Goal: Transaction & Acquisition: Purchase product/service

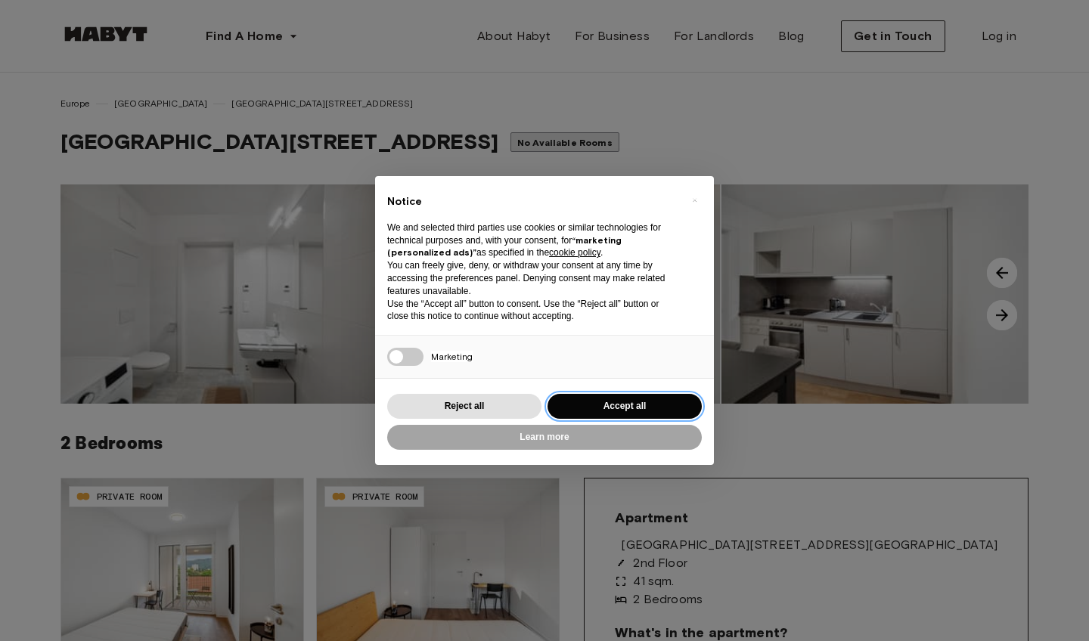
click at [617, 407] on button "Accept all" at bounding box center [625, 406] width 154 height 25
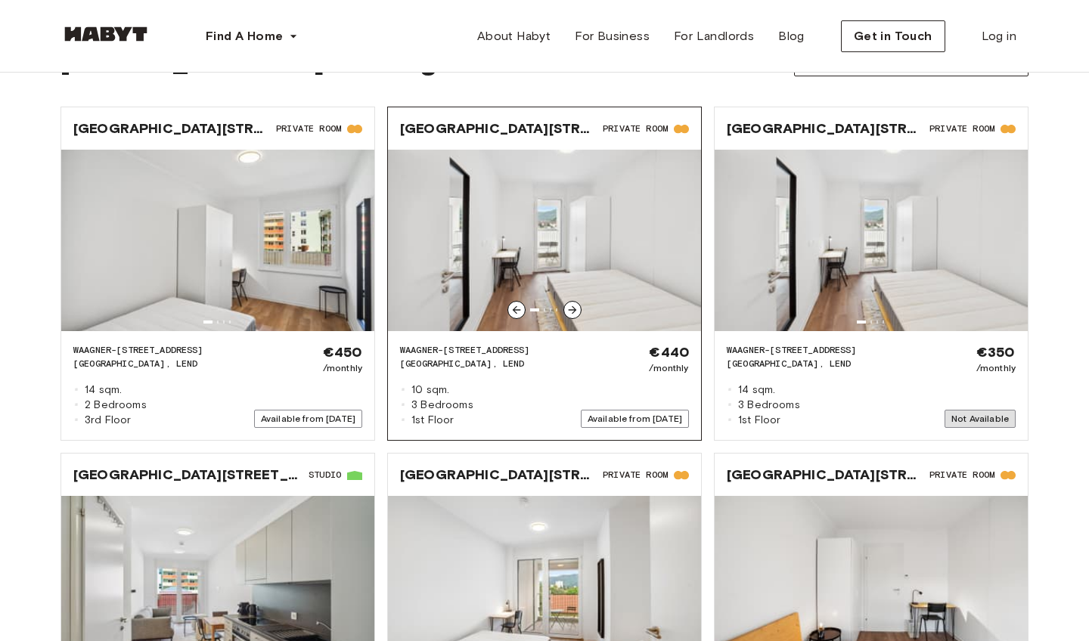
scroll to position [1719, 0]
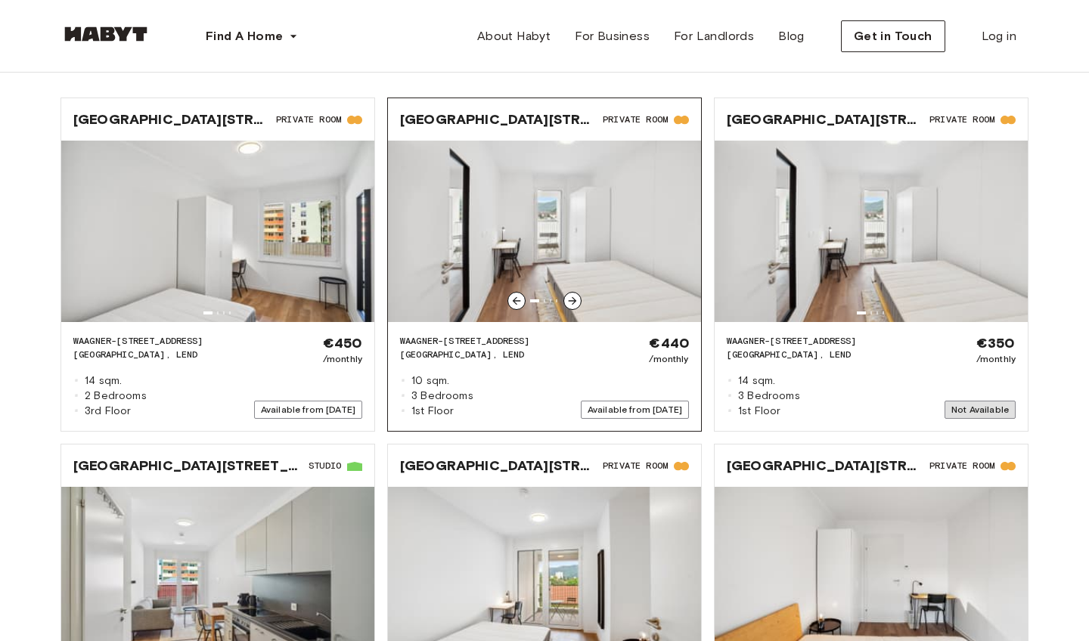
click at [572, 297] on icon at bounding box center [573, 301] width 12 height 12
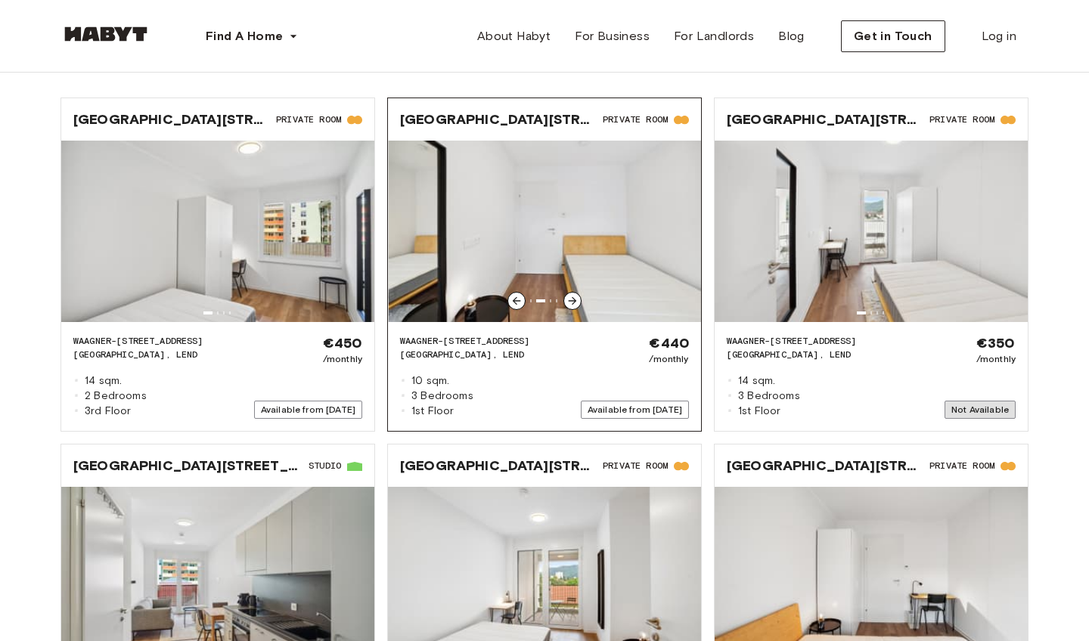
click at [572, 297] on icon at bounding box center [573, 301] width 12 height 12
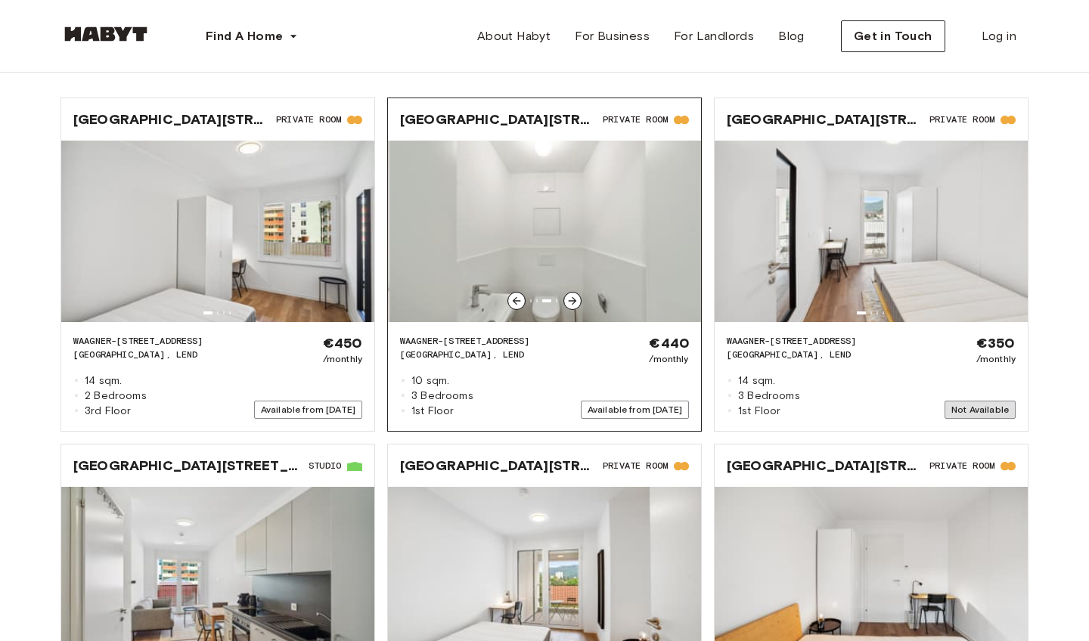
click at [572, 297] on icon at bounding box center [573, 301] width 12 height 12
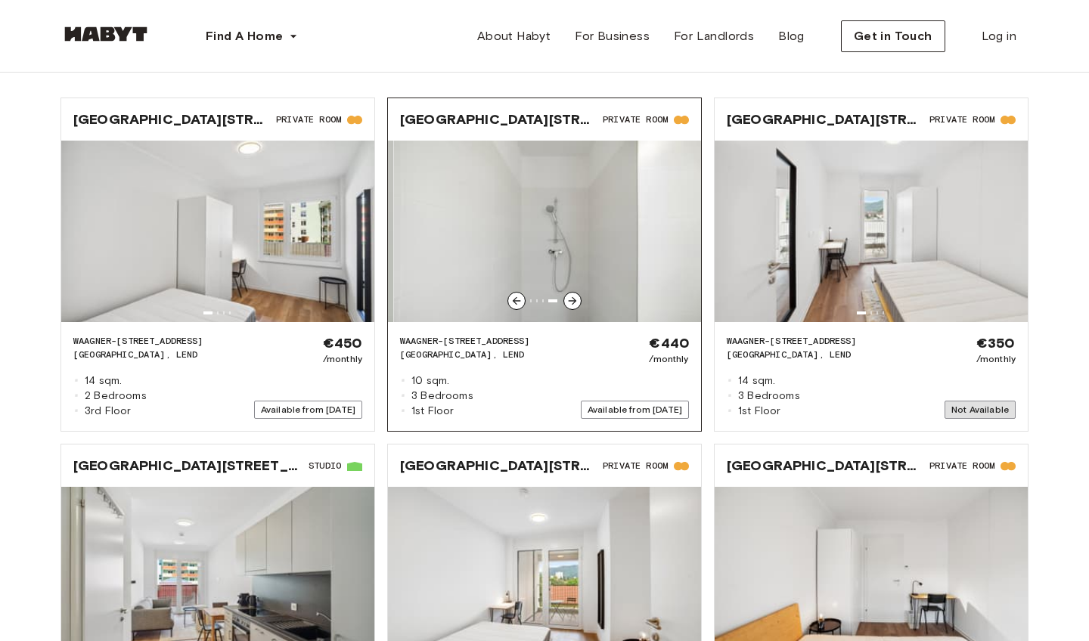
click at [572, 297] on icon at bounding box center [573, 301] width 12 height 12
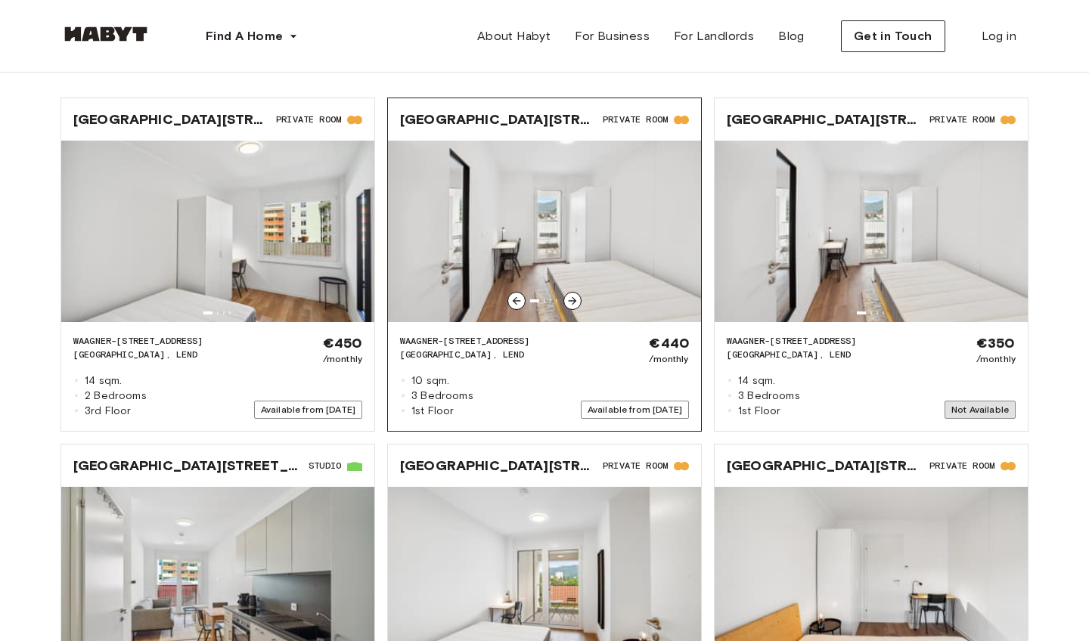
click at [570, 262] on img at bounding box center [544, 232] width 313 height 182
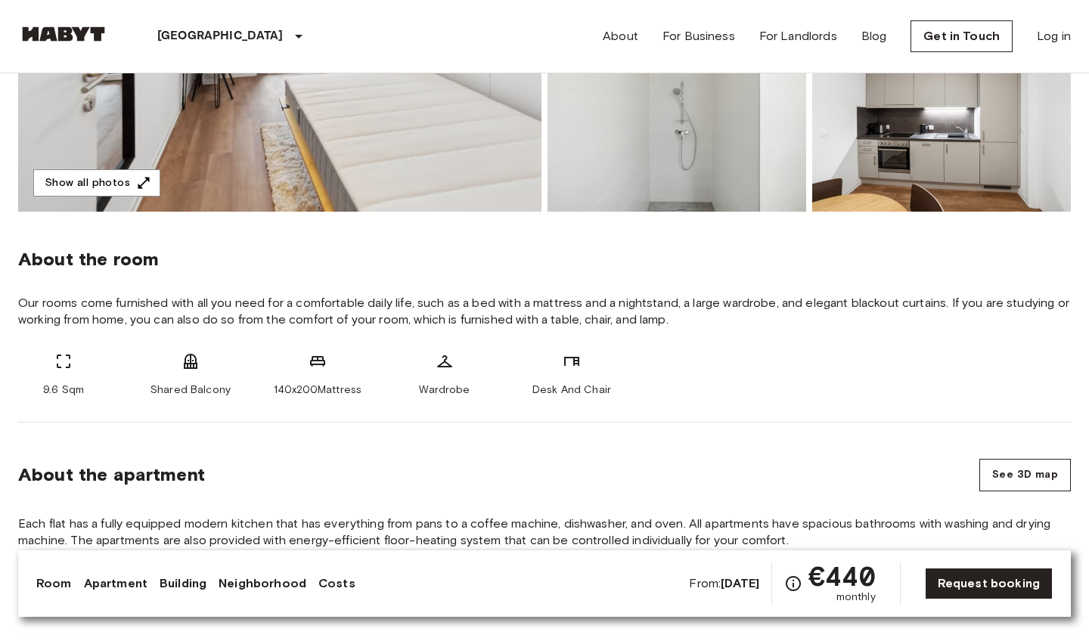
scroll to position [388, 0]
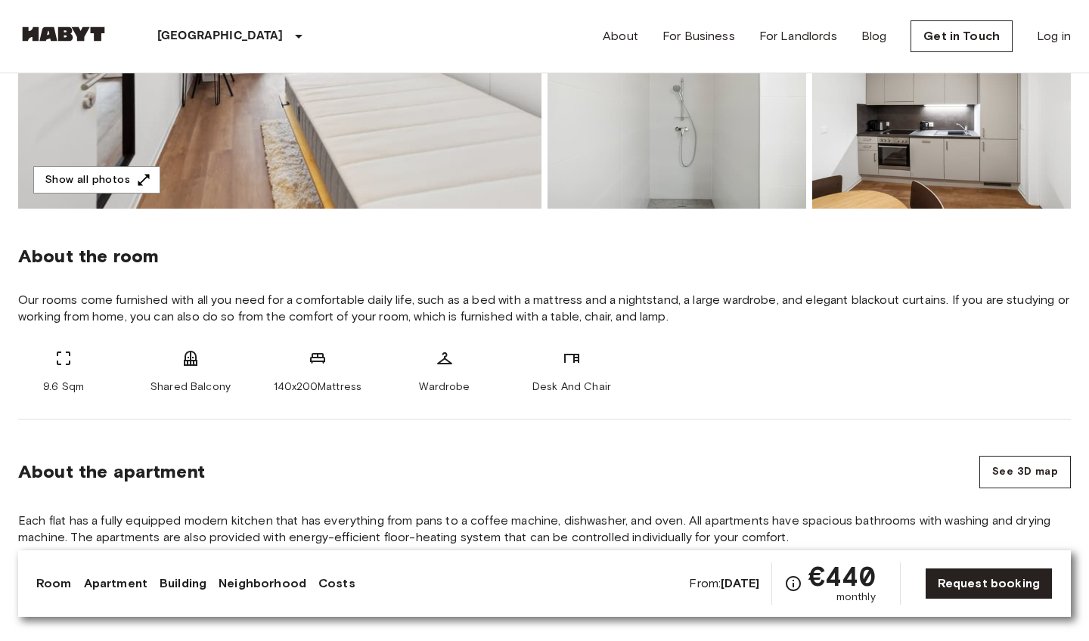
click at [641, 378] on div "9.6 Sqm Shared Balcony 140x200Mattress Wardrobe Desk And Chair" at bounding box center [544, 371] width 1053 height 45
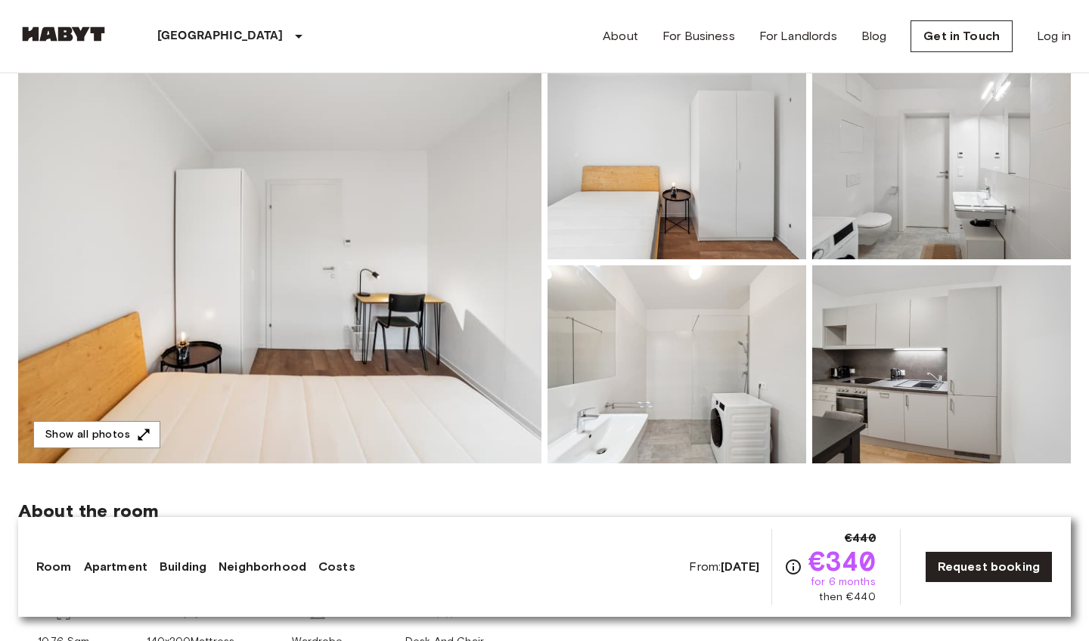
scroll to position [156, 0]
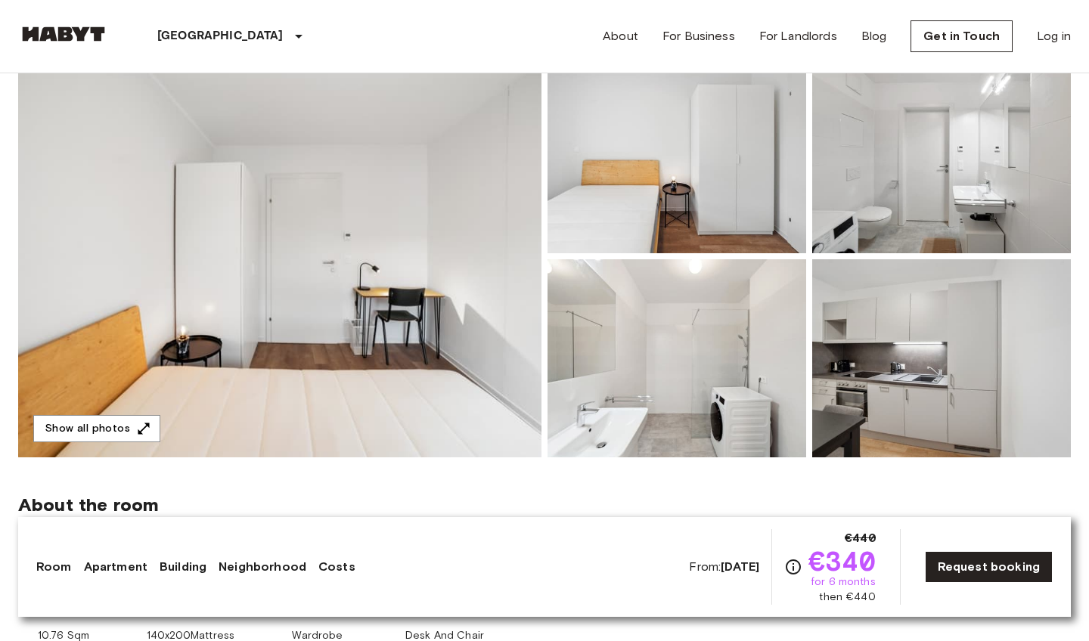
click at [417, 321] on img at bounding box center [279, 256] width 523 height 402
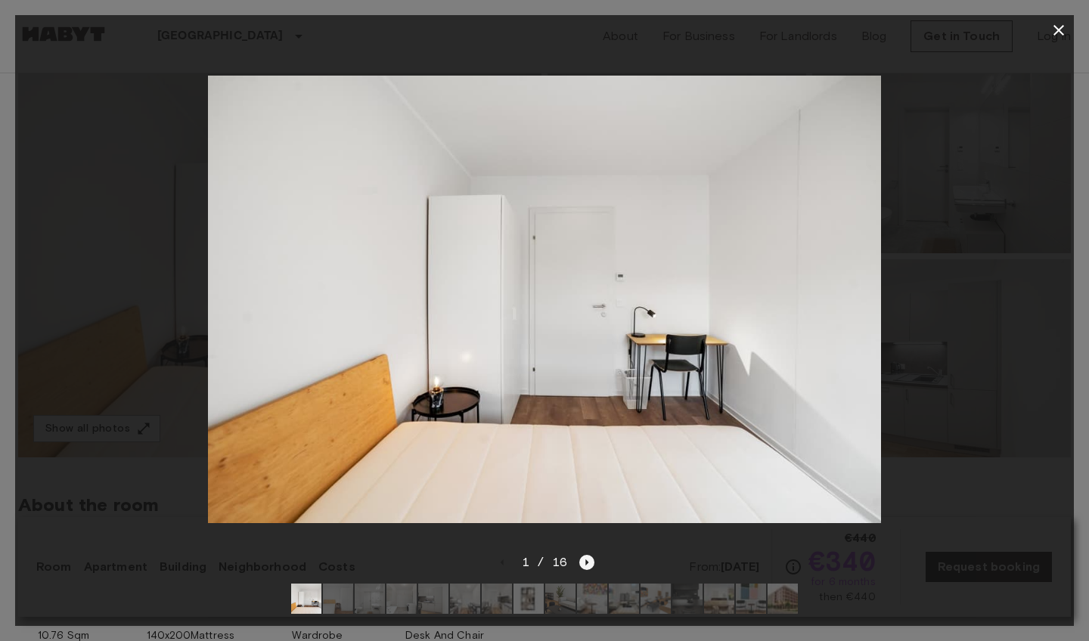
click at [583, 564] on icon "Next image" at bounding box center [586, 562] width 15 height 15
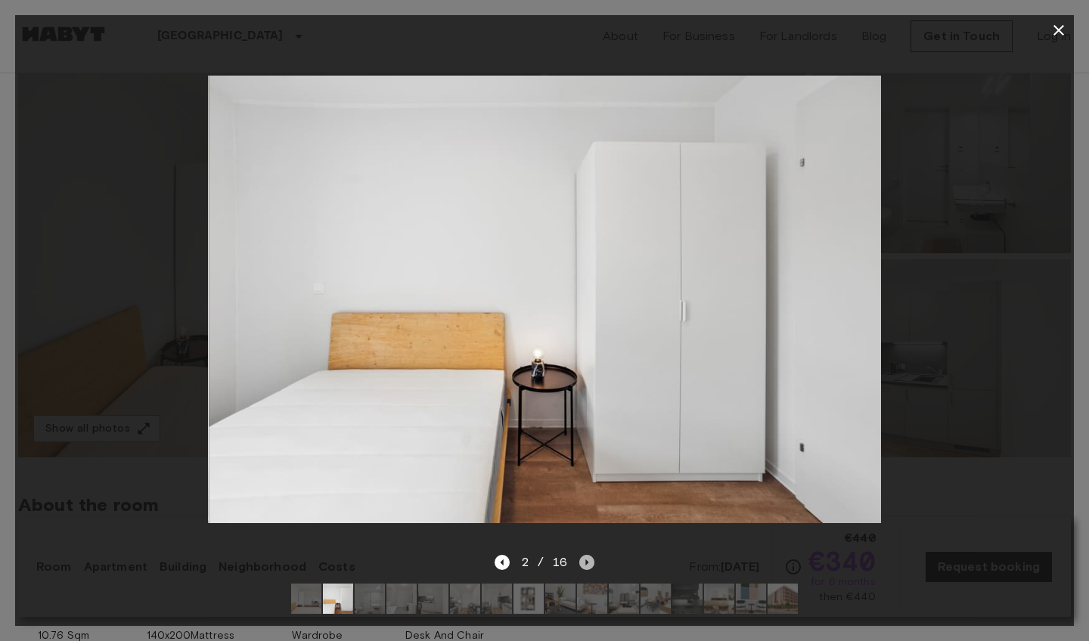
click at [583, 564] on icon "Next image" at bounding box center [586, 562] width 15 height 15
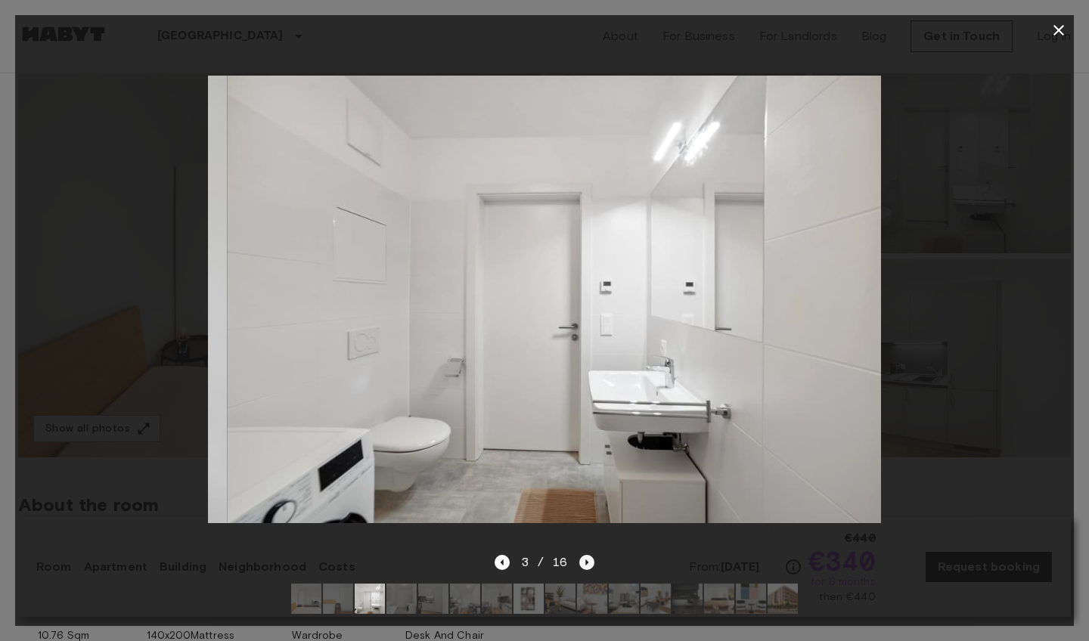
click at [583, 564] on icon "Next image" at bounding box center [586, 562] width 15 height 15
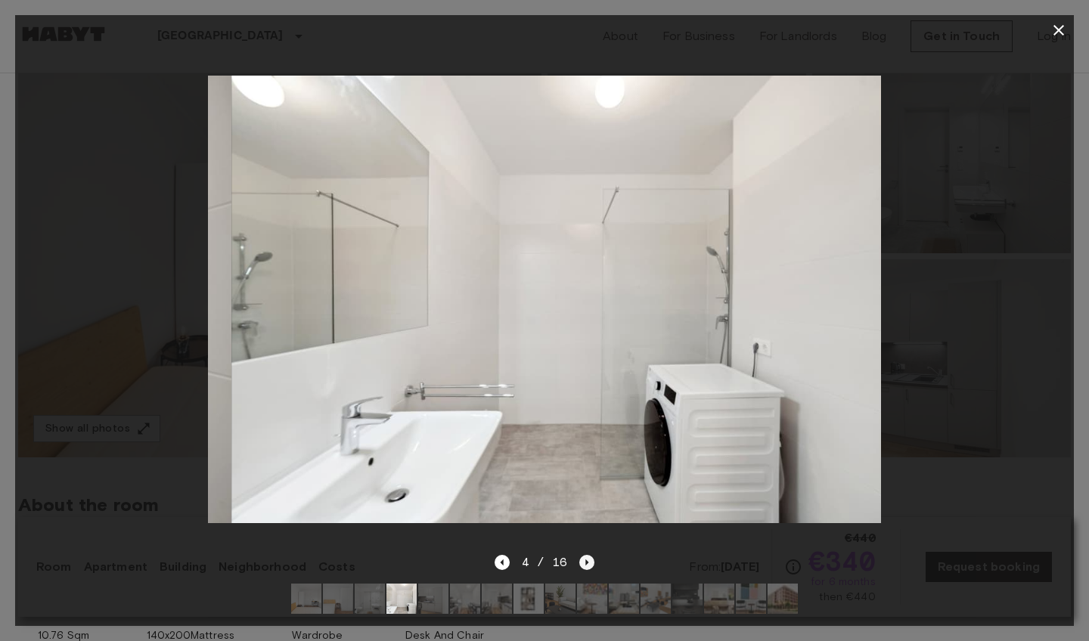
click at [583, 564] on icon "Next image" at bounding box center [586, 562] width 15 height 15
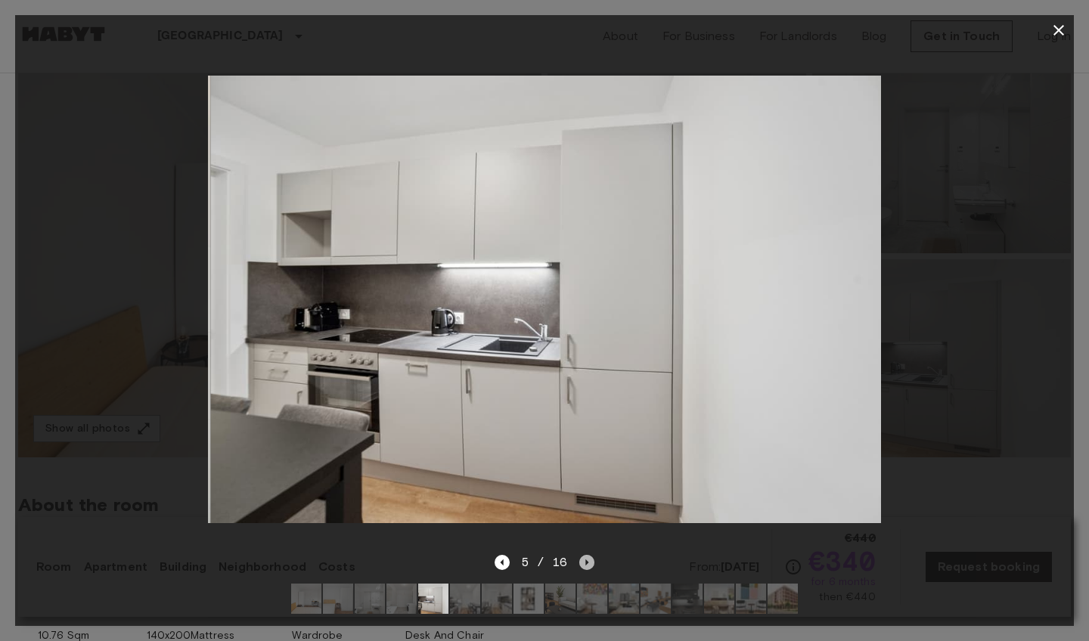
click at [583, 564] on icon "Next image" at bounding box center [586, 562] width 15 height 15
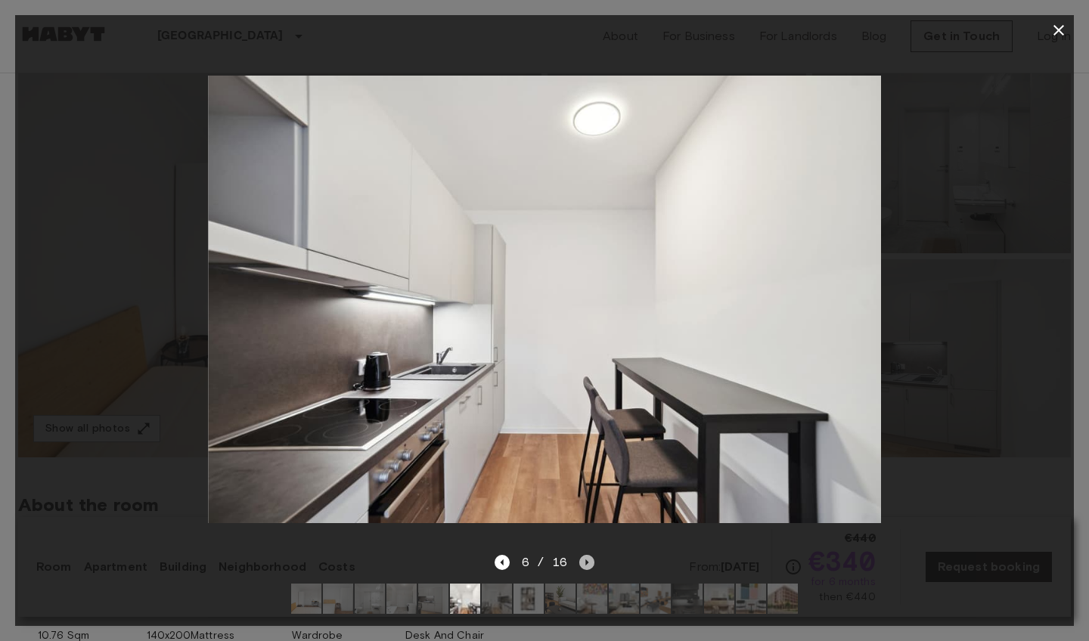
click at [583, 564] on icon "Next image" at bounding box center [586, 562] width 15 height 15
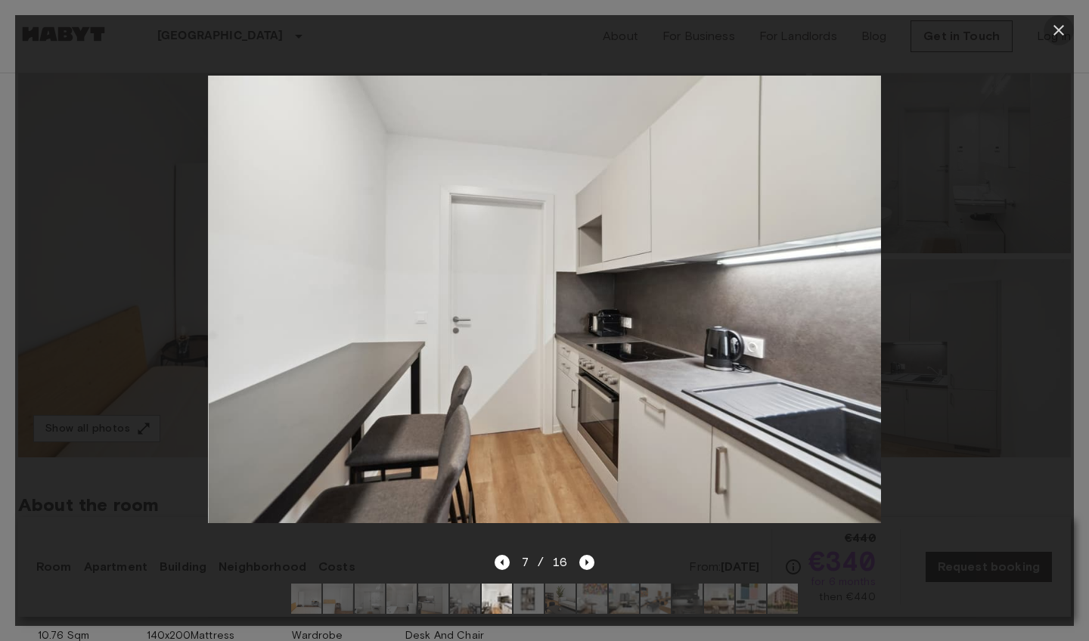
click at [1052, 28] on icon "button" at bounding box center [1059, 30] width 18 height 18
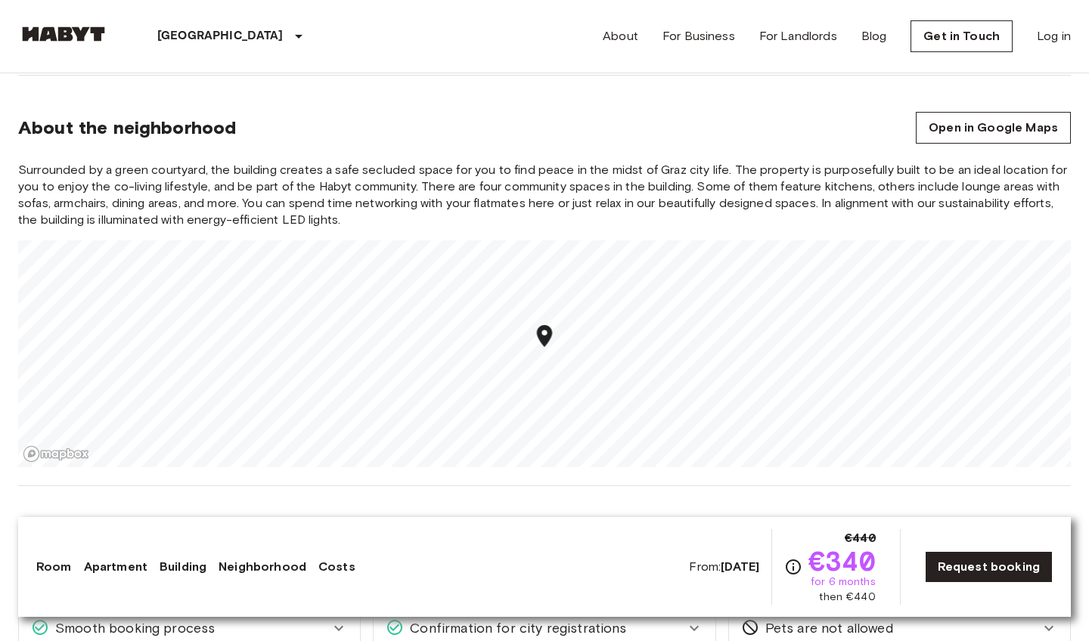
scroll to position [1616, 0]
